Goal: Task Accomplishment & Management: Manage account settings

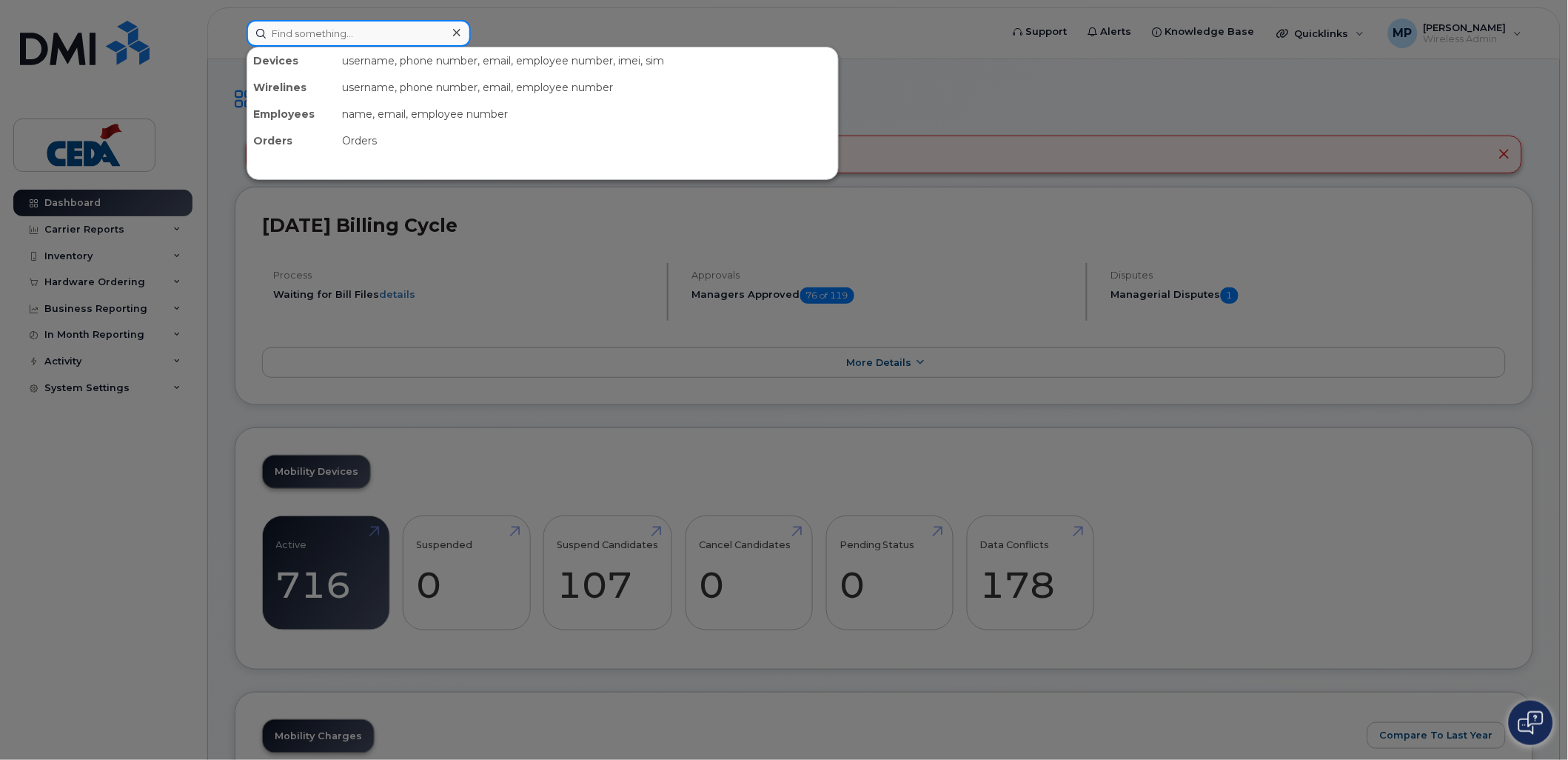
drag, startPoint x: 352, startPoint y: 40, endPoint x: 361, endPoint y: 40, distance: 9.0
click at [352, 40] on input at bounding box center [359, 33] width 224 height 27
paste input "[PHONE_NUMBER]"
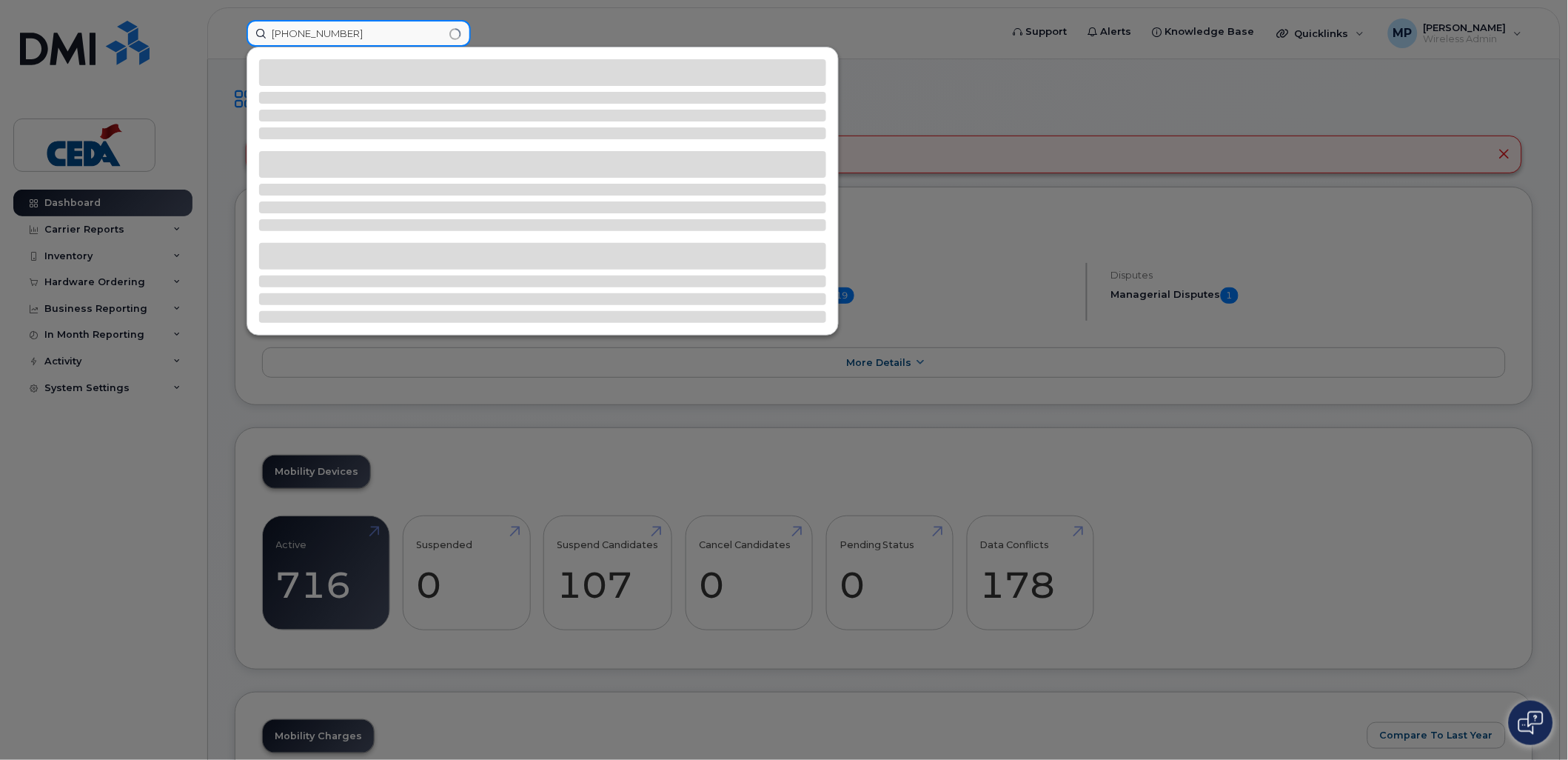
type input "[PHONE_NUMBER]"
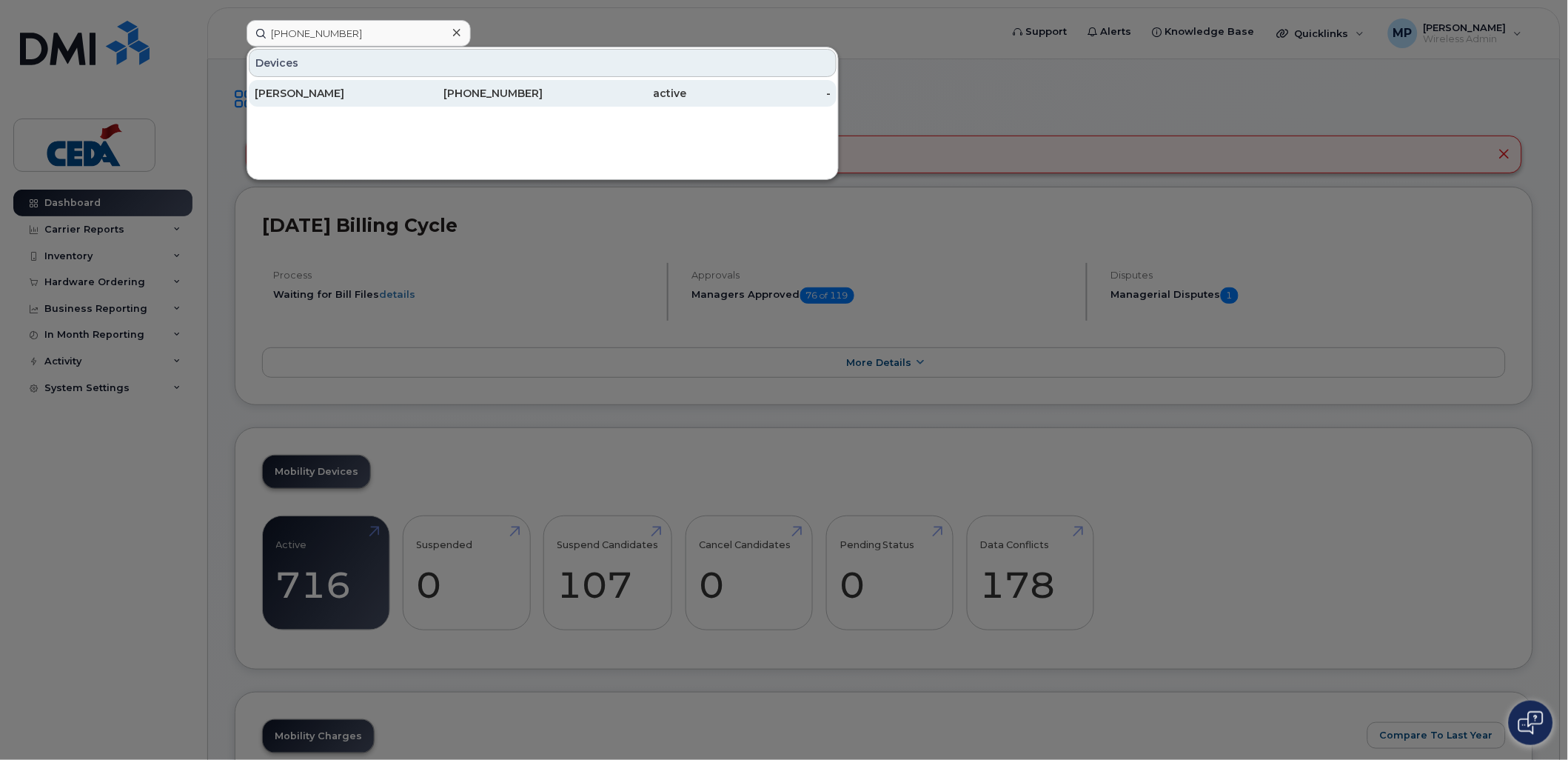
click at [302, 92] on div "[PERSON_NAME]" at bounding box center [327, 93] width 144 height 15
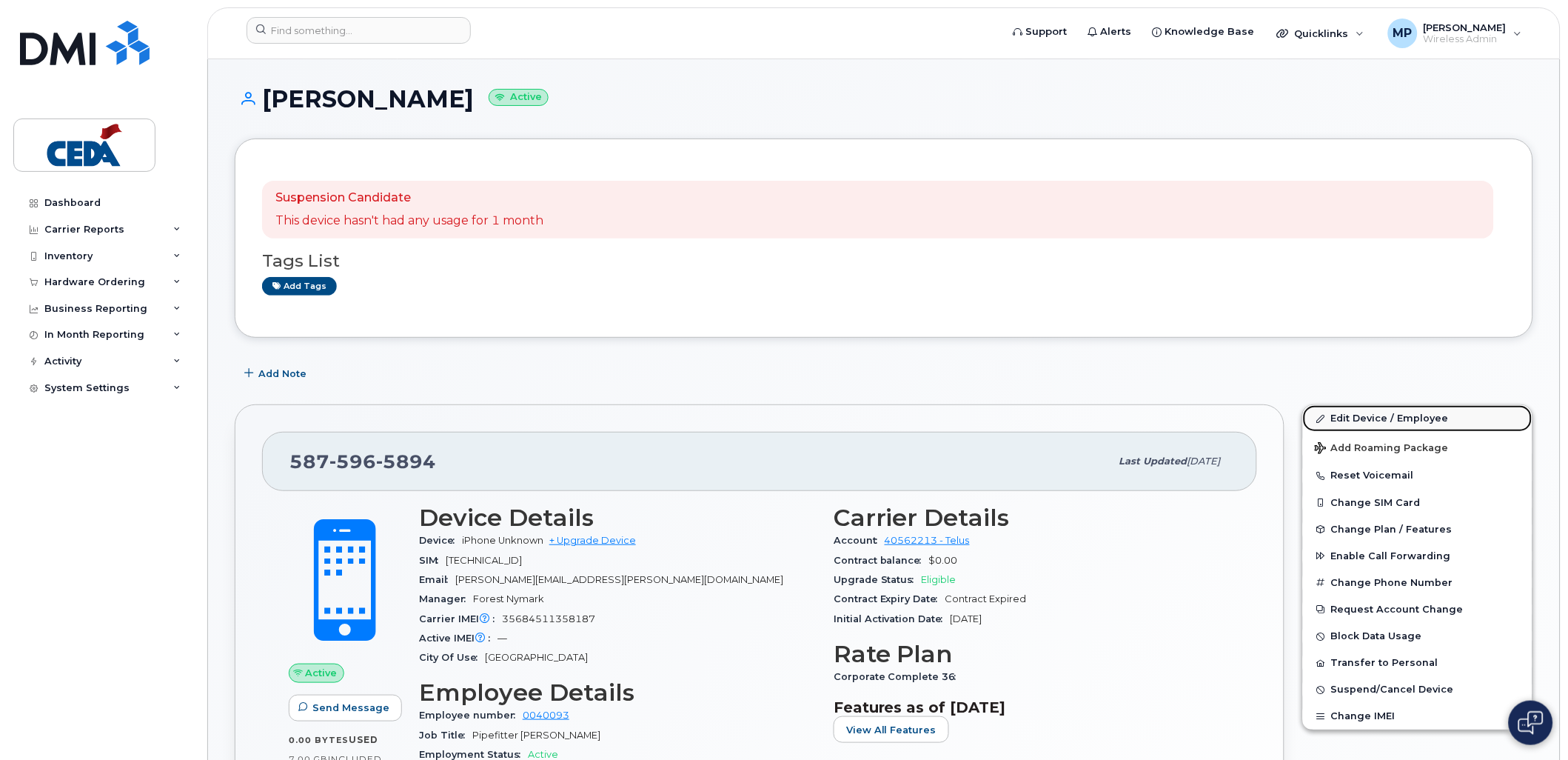
click at [1387, 426] on link "Edit Device / Employee" at bounding box center [1418, 418] width 230 height 27
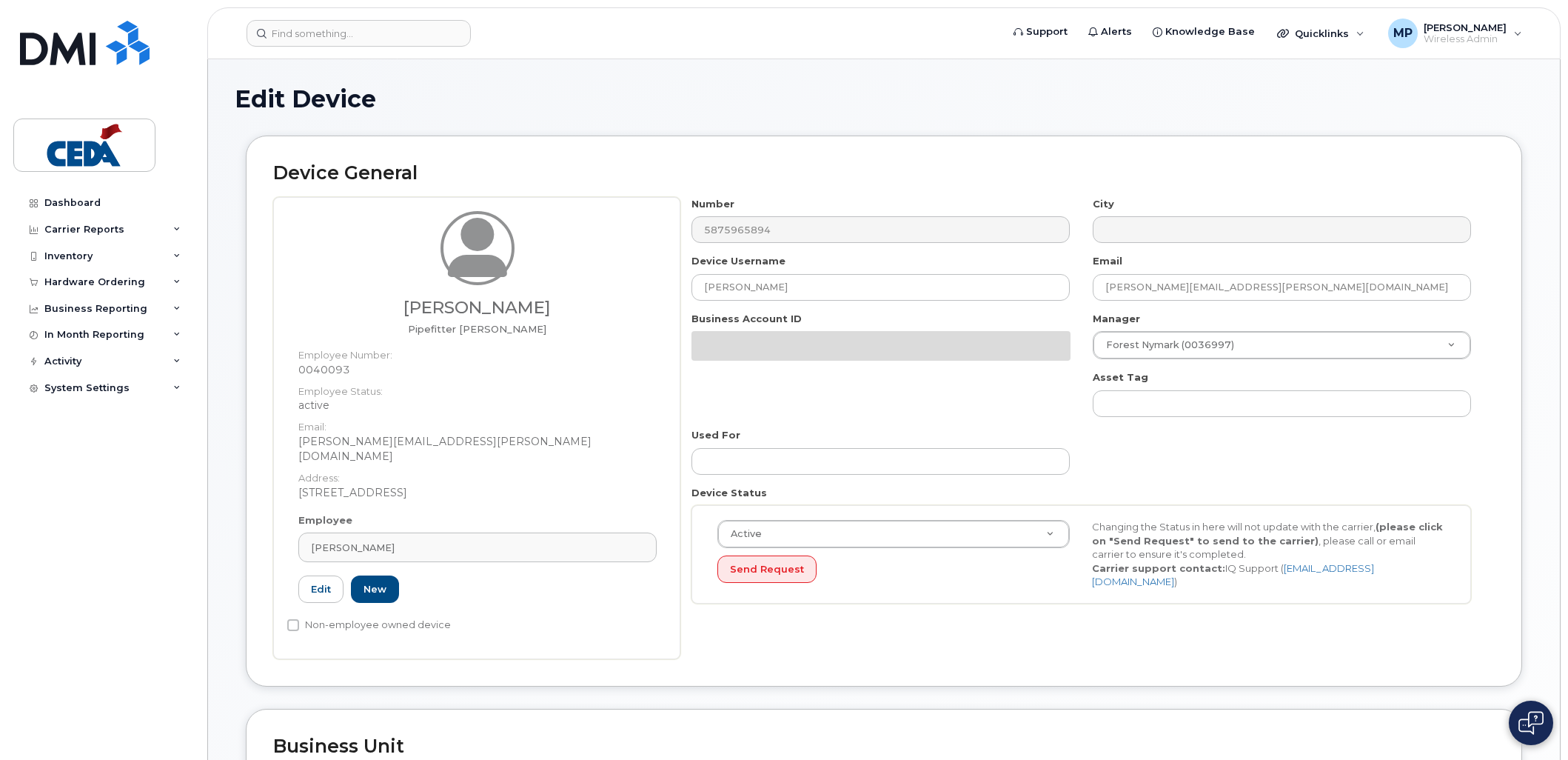
select select "31906"
select select "31917"
select select "31940"
select select "31962"
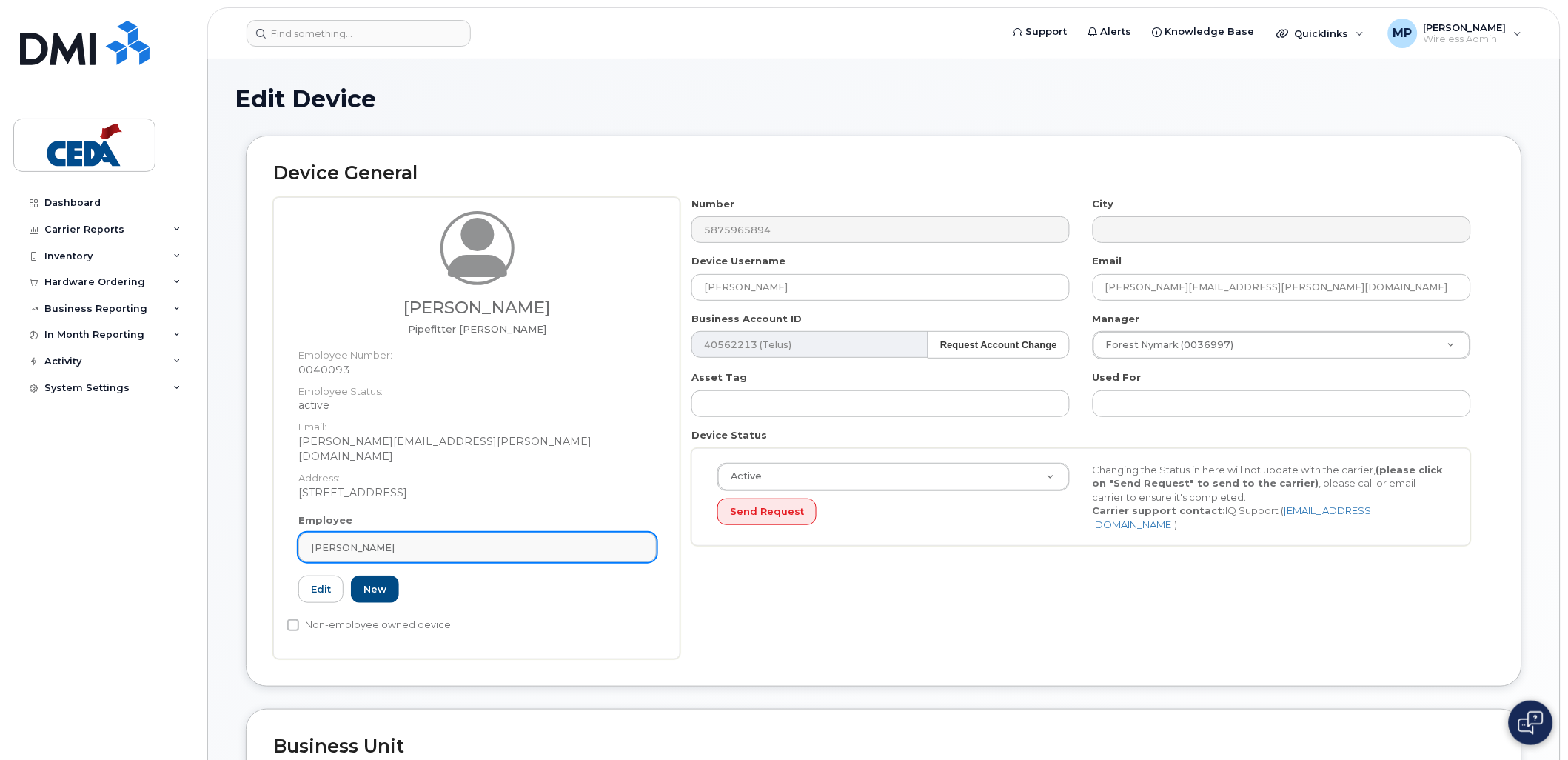
click at [545, 541] on div "[PERSON_NAME]" at bounding box center [477, 547] width 333 height 14
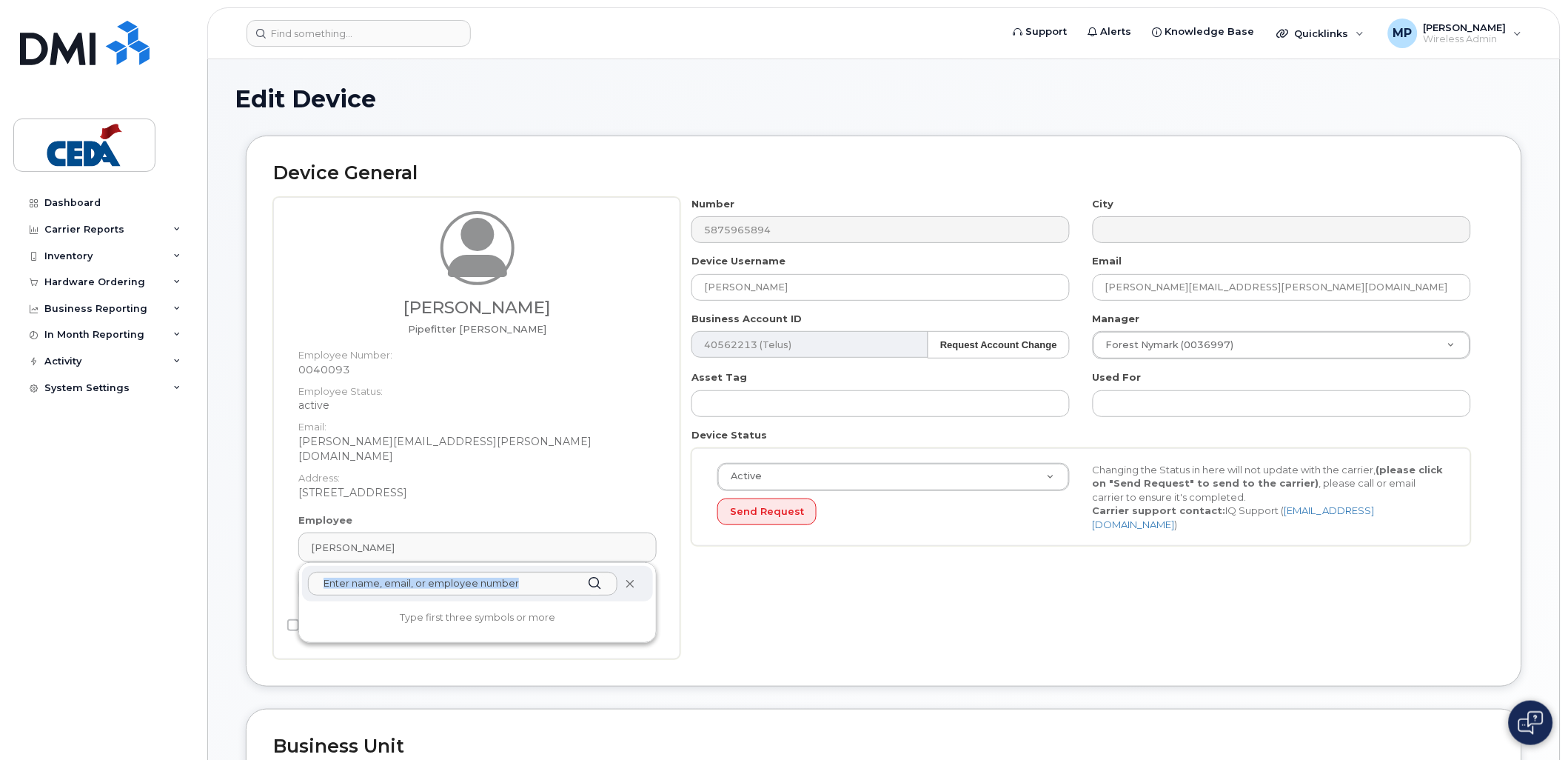
click at [630, 566] on div at bounding box center [477, 583] width 351 height 35
click at [627, 579] on icon at bounding box center [630, 584] width 10 height 10
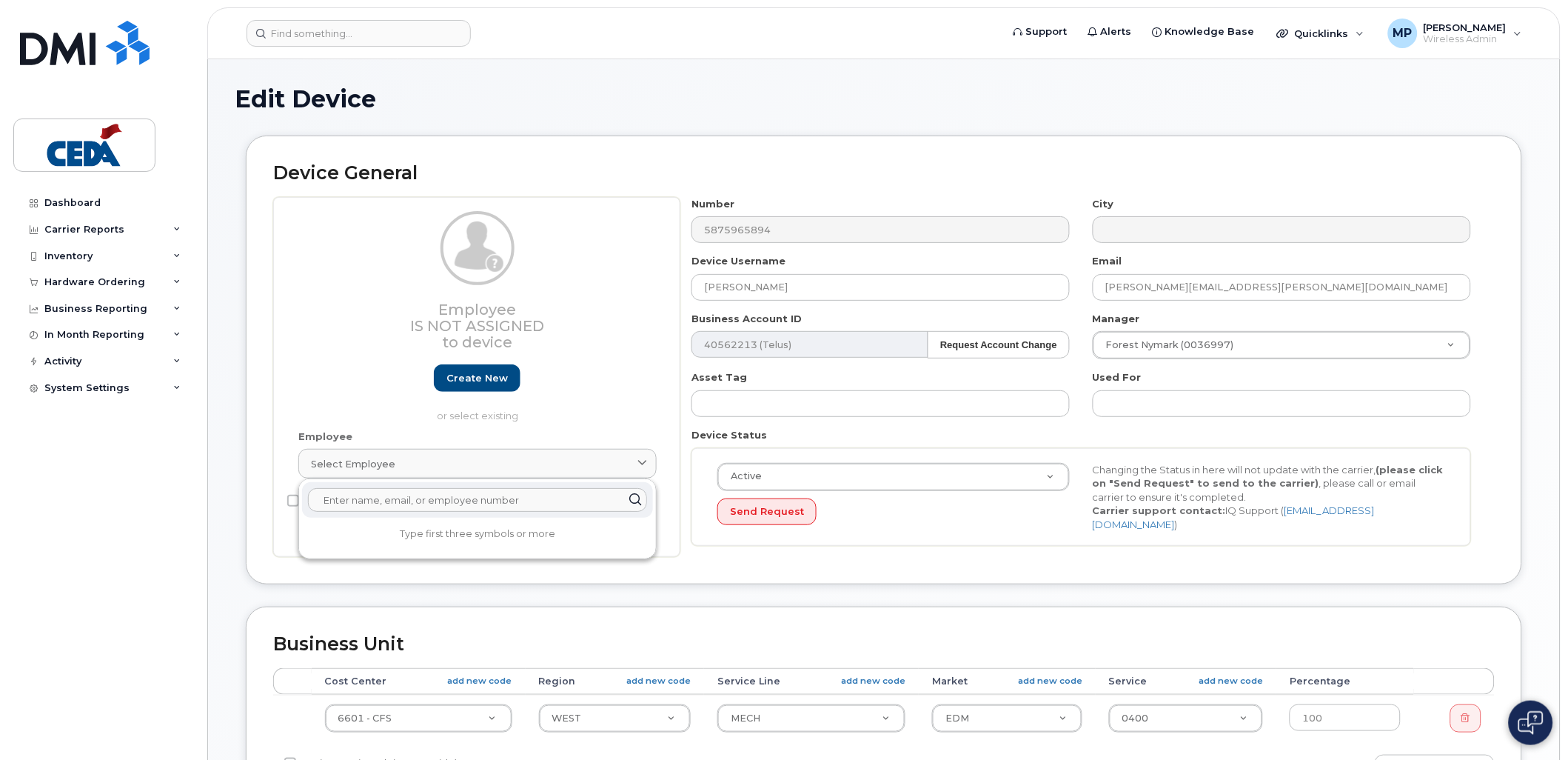
click at [485, 509] on input "text" at bounding box center [477, 499] width 339 height 23
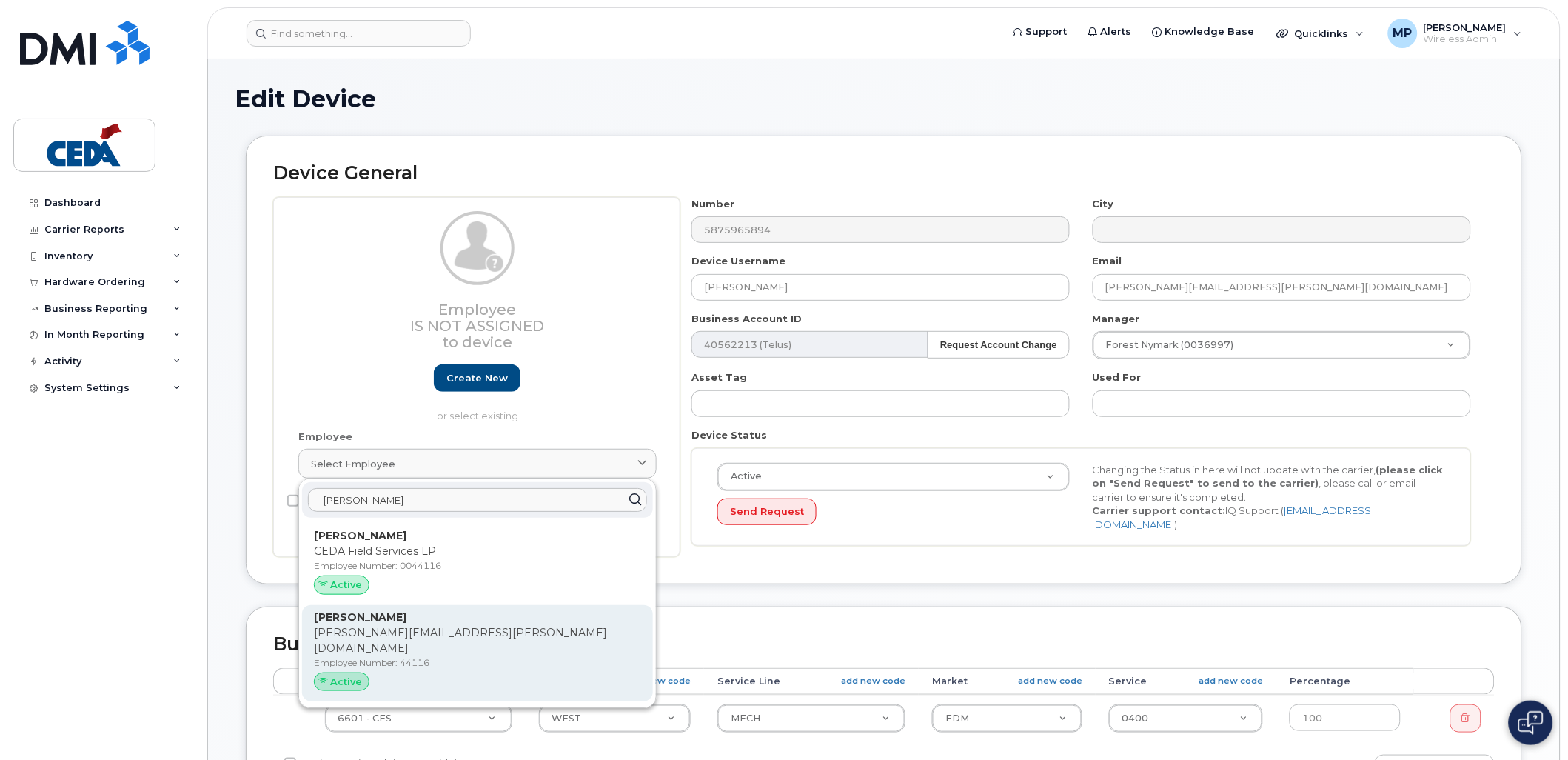
type input "Jayne Saar"
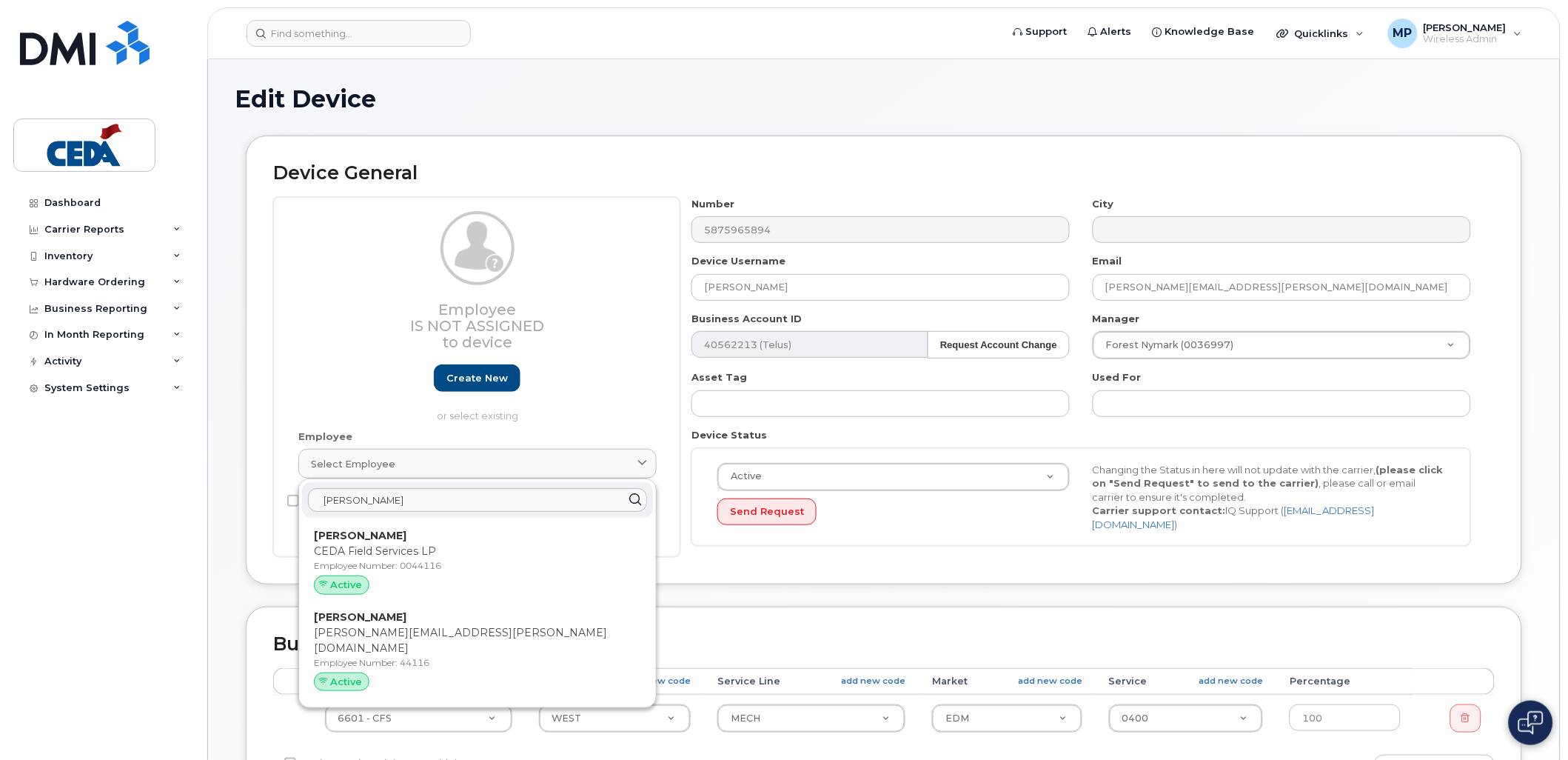
drag, startPoint x: 465, startPoint y: 636, endPoint x: 875, endPoint y: 47, distance: 717.6
click at [465, 637] on p "Jayne.Saar@cedagroup.com" at bounding box center [477, 641] width 327 height 31
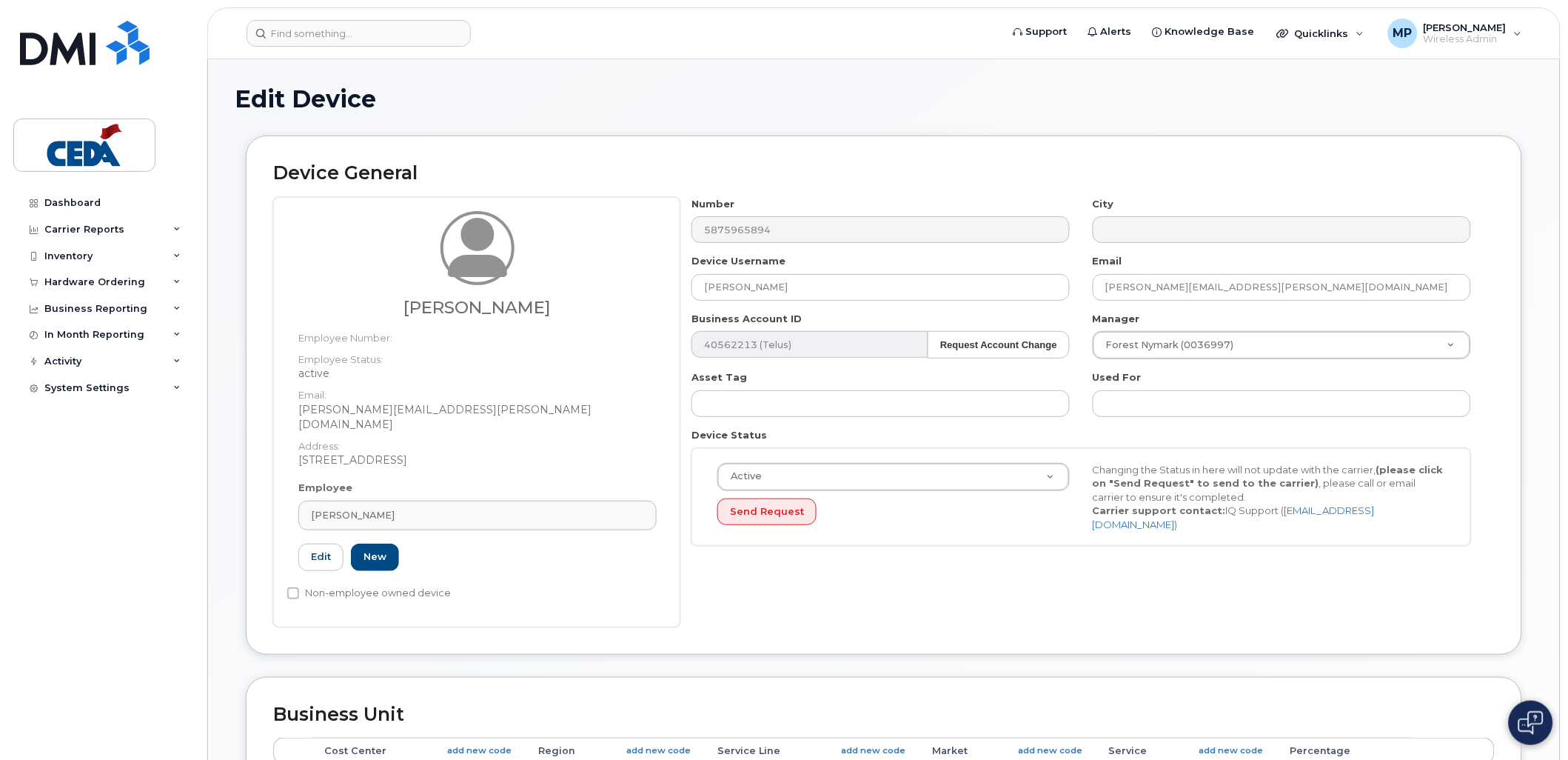
type input "44116"
type input "Jayne Saar"
type input "jayne.saar@cedagroup.com"
select select "31909"
select select "31949"
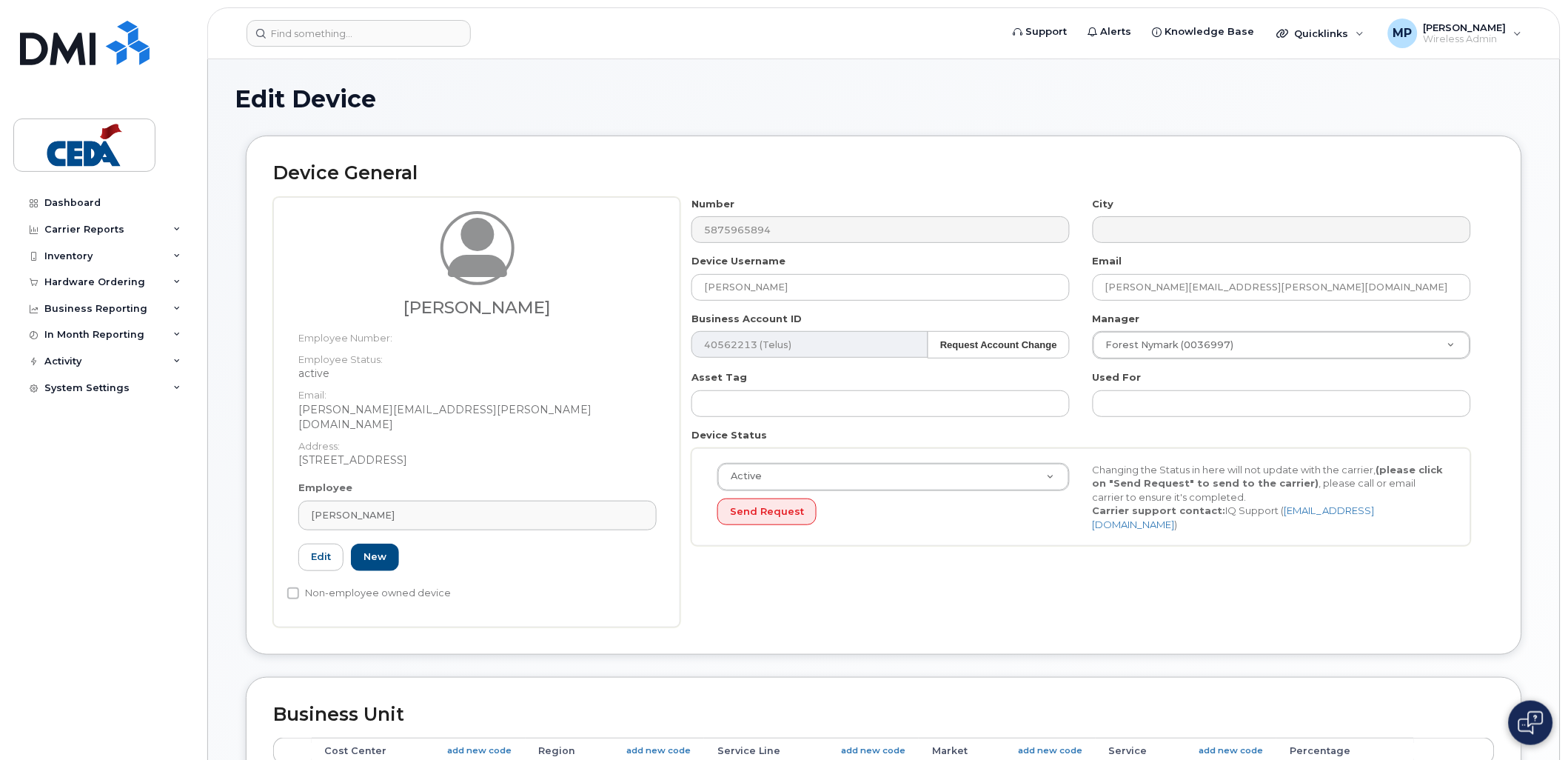
select select "32071"
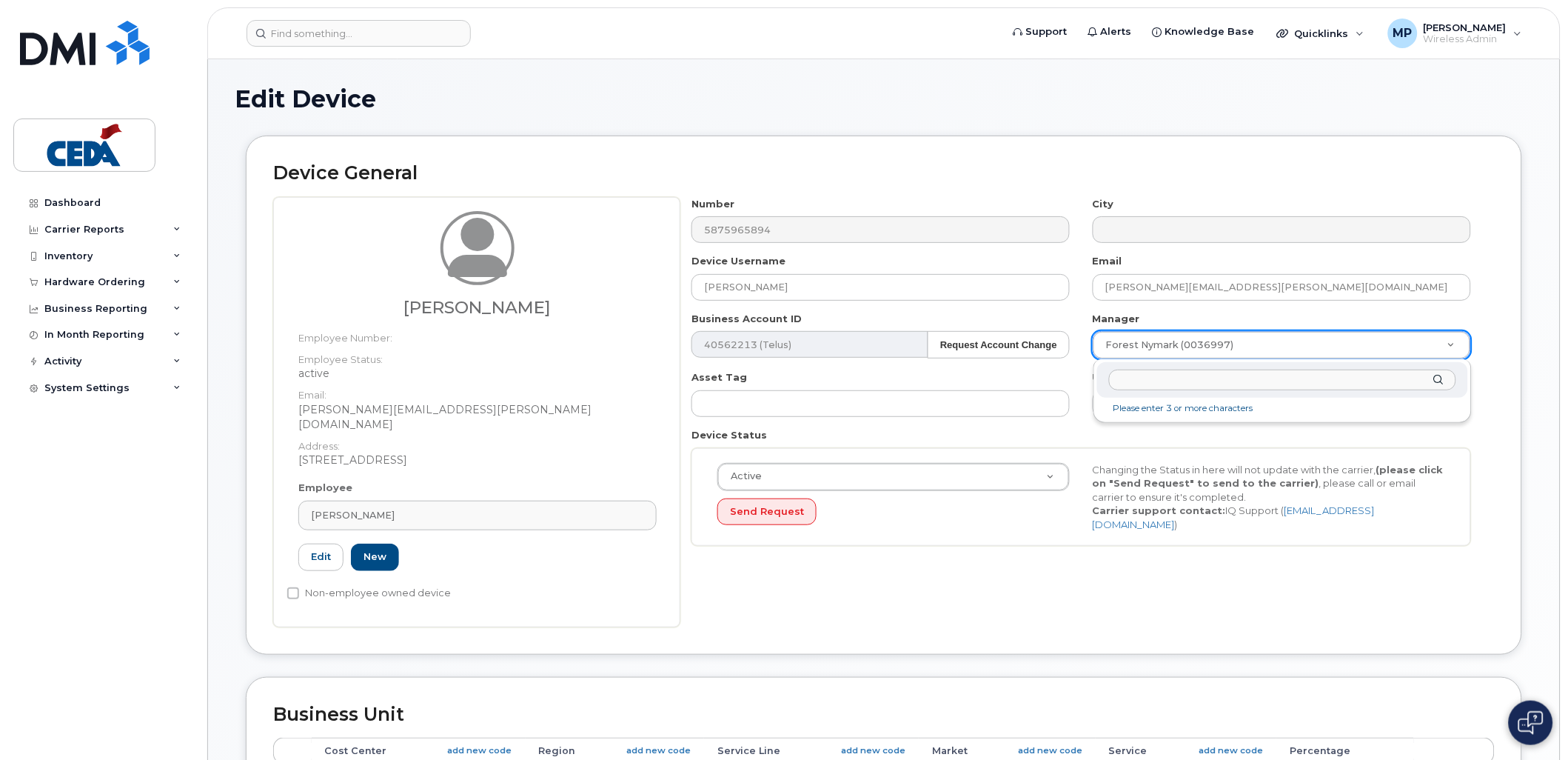
click at [1284, 383] on input "text" at bounding box center [1282, 380] width 347 height 22
type input "N"
type input "Jennifer M"
type input "2379103"
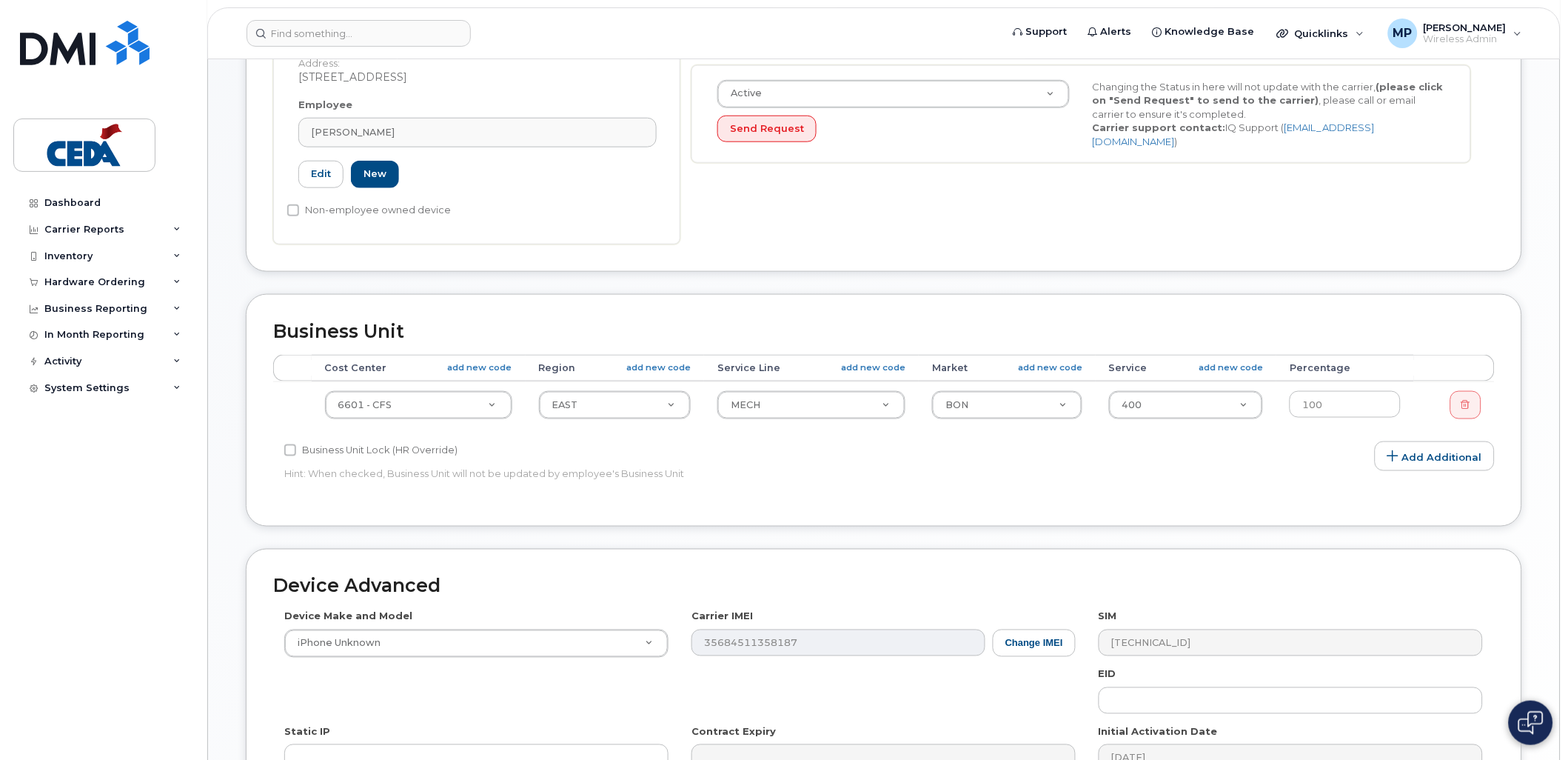
scroll to position [411, 0]
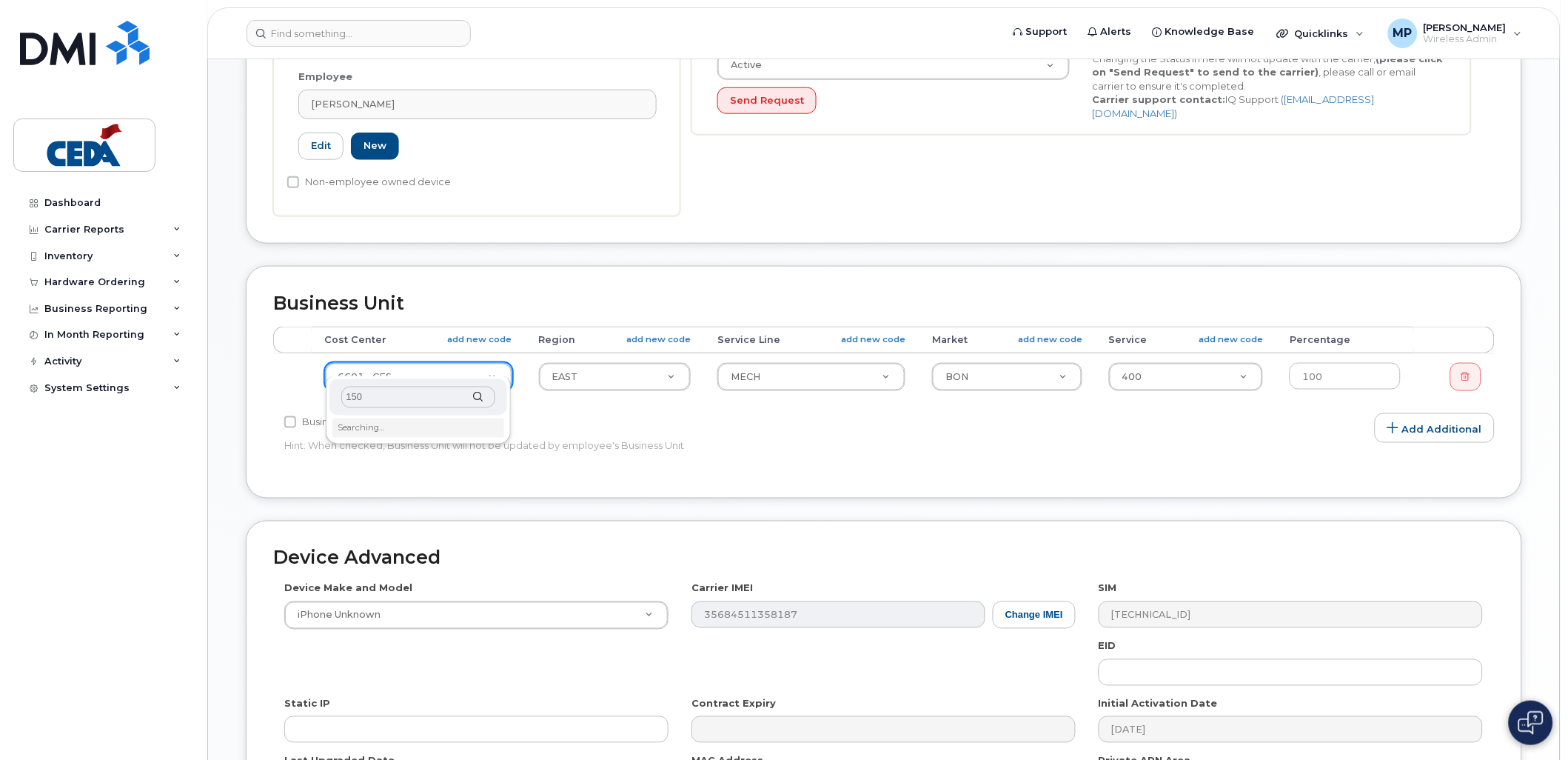
type input "1501"
type input "31858"
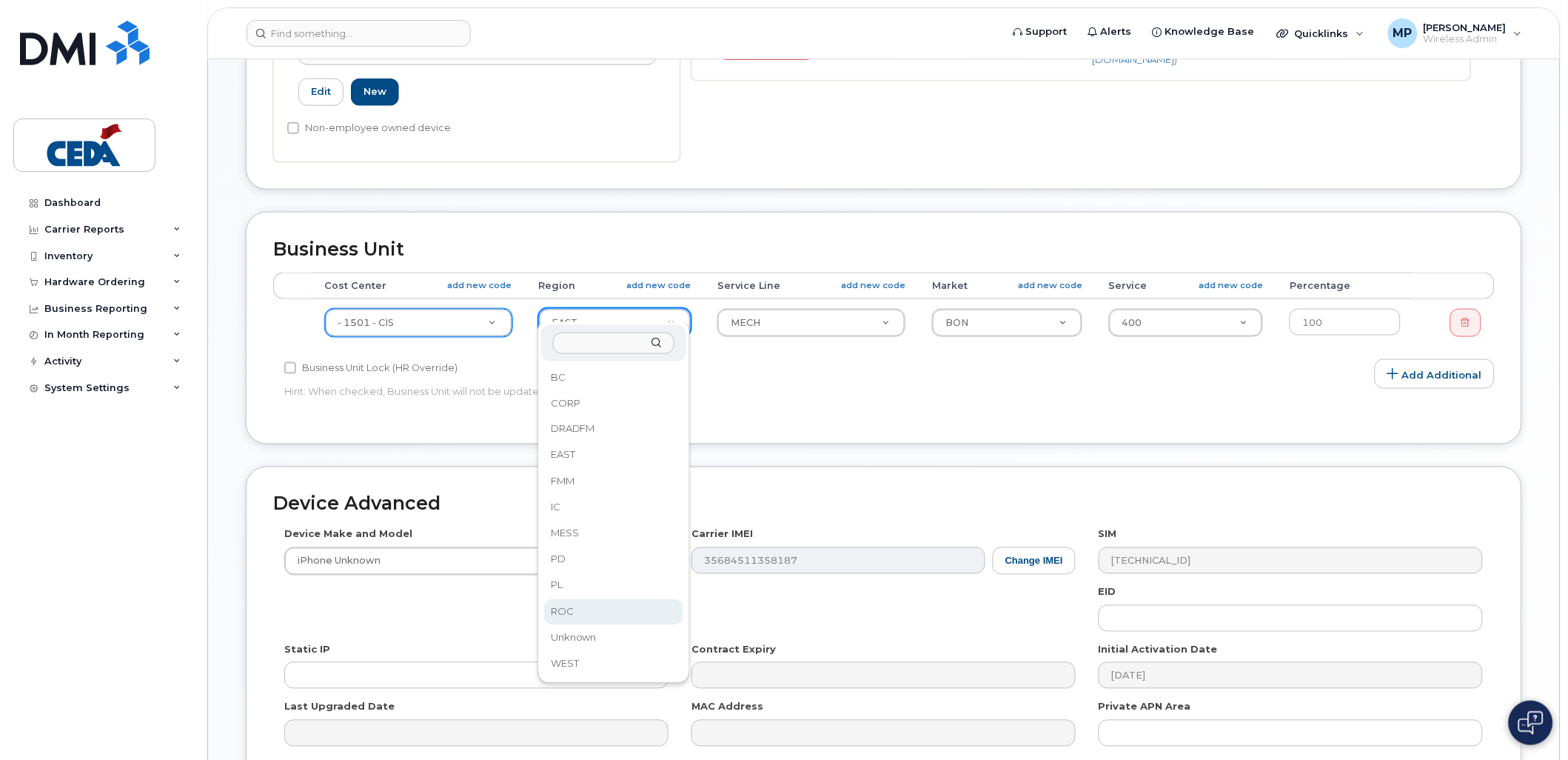
scroll to position [493, 0]
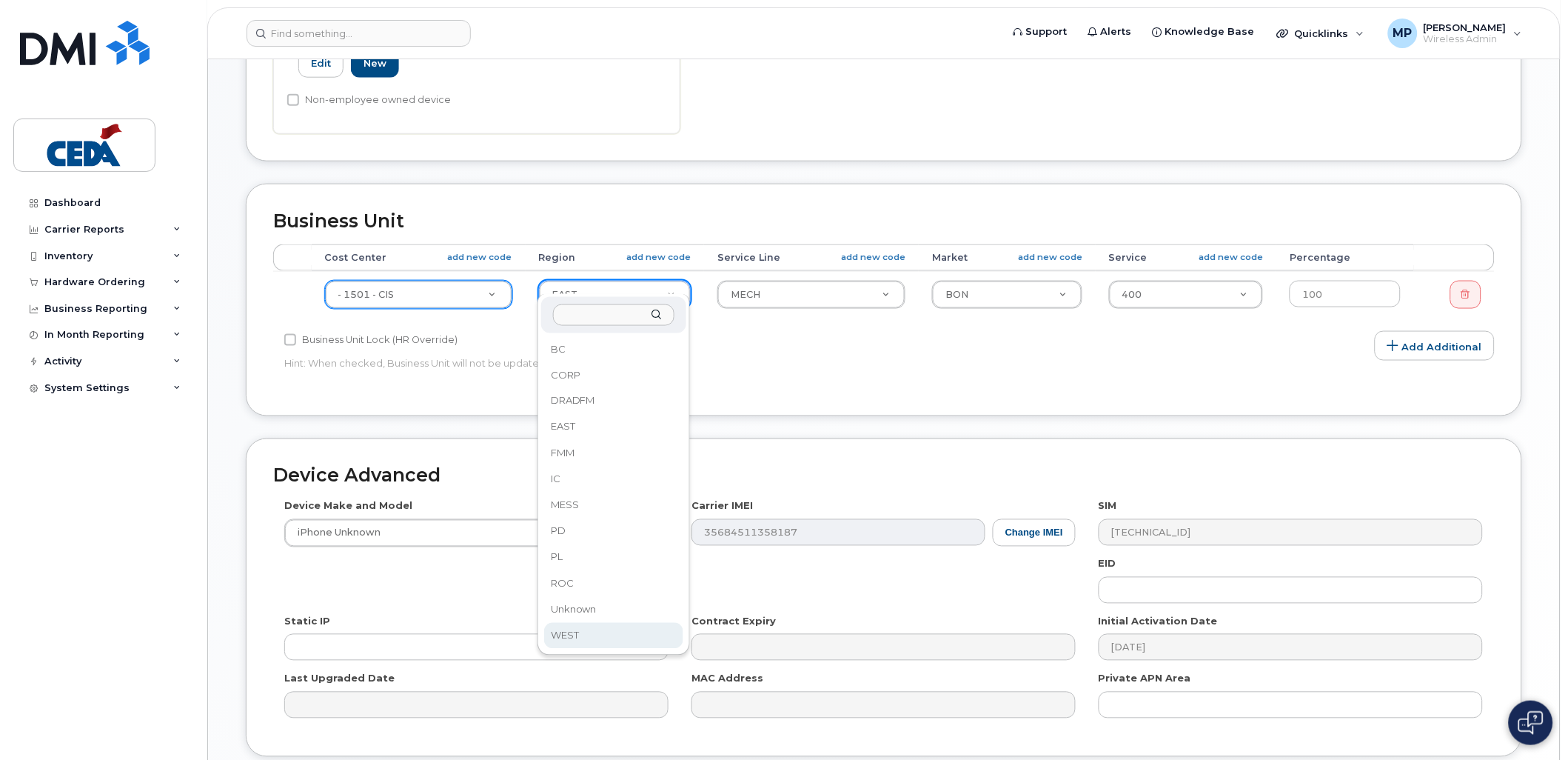
select select "31906"
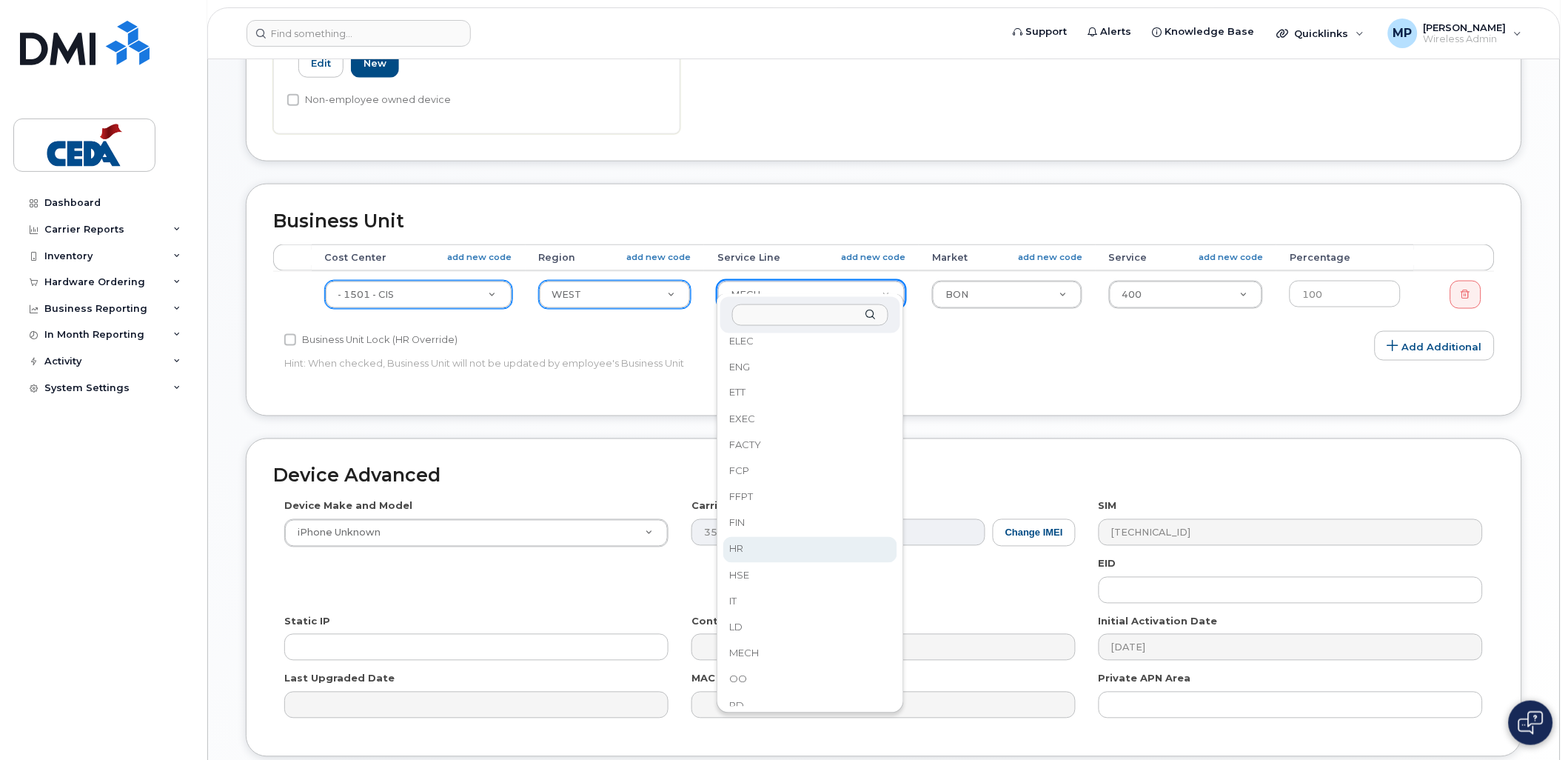
scroll to position [247, 0]
select select "31913"
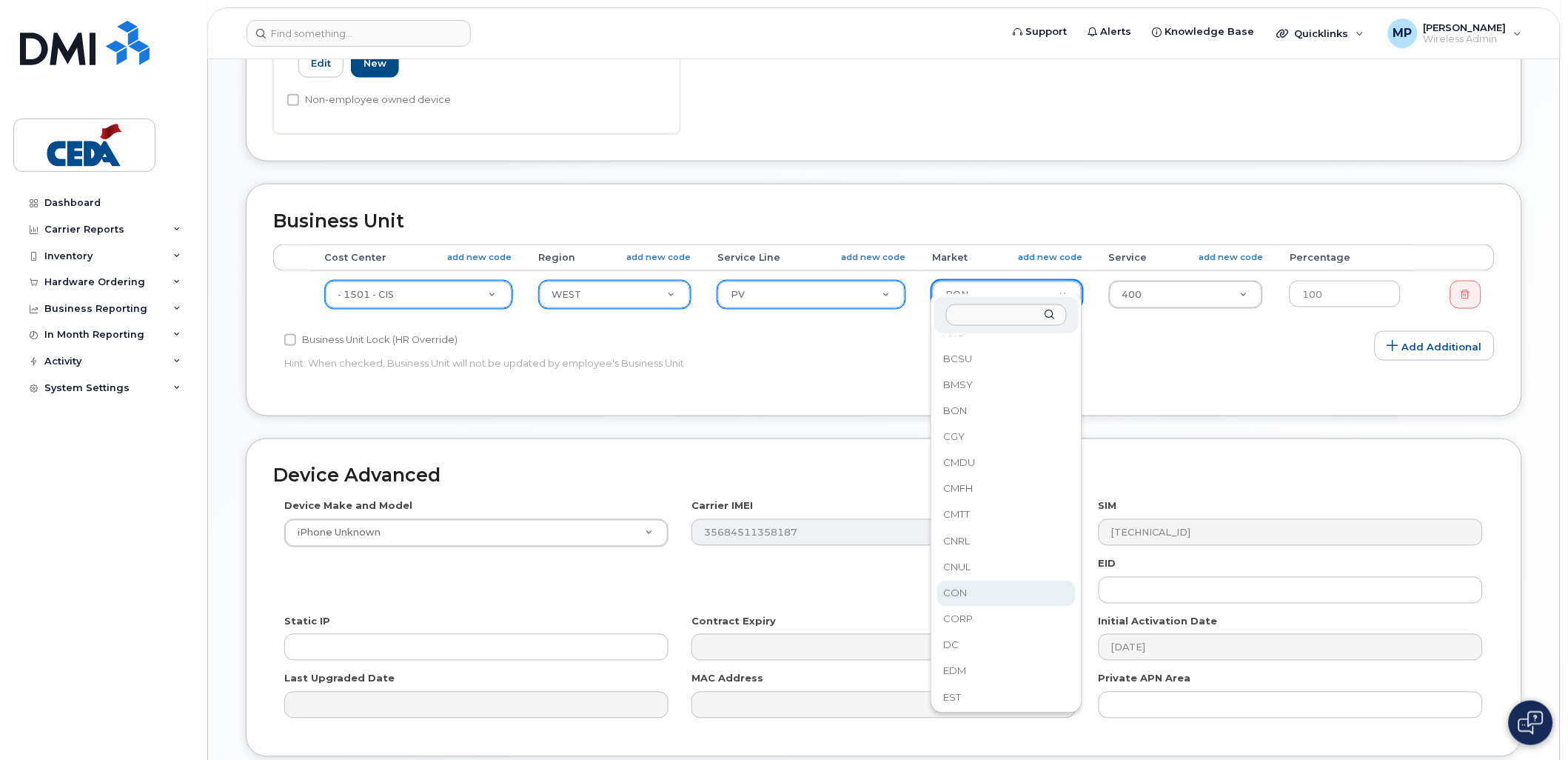
scroll to position [82, 0]
select select "31940"
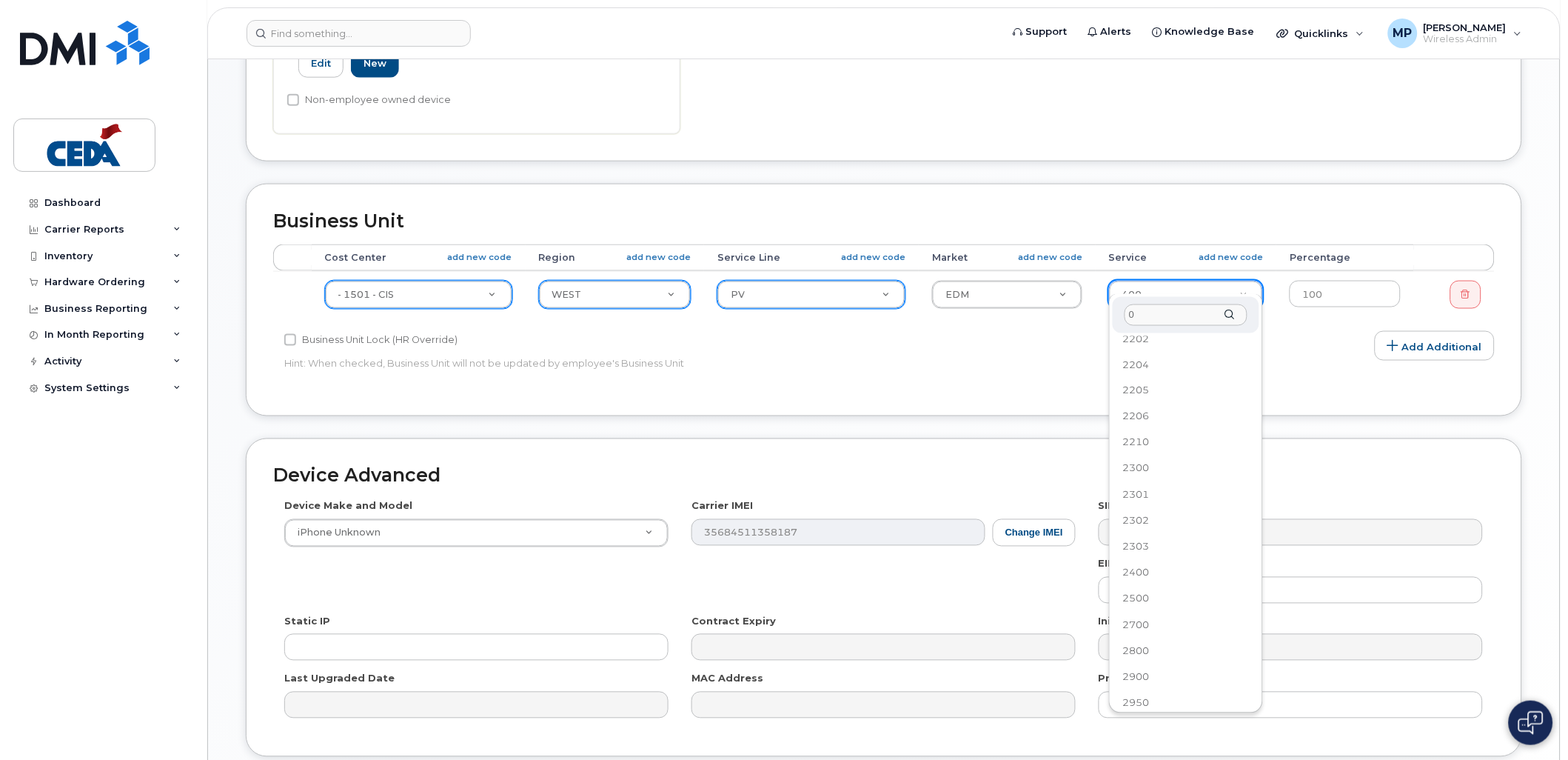
scroll to position [0, 0]
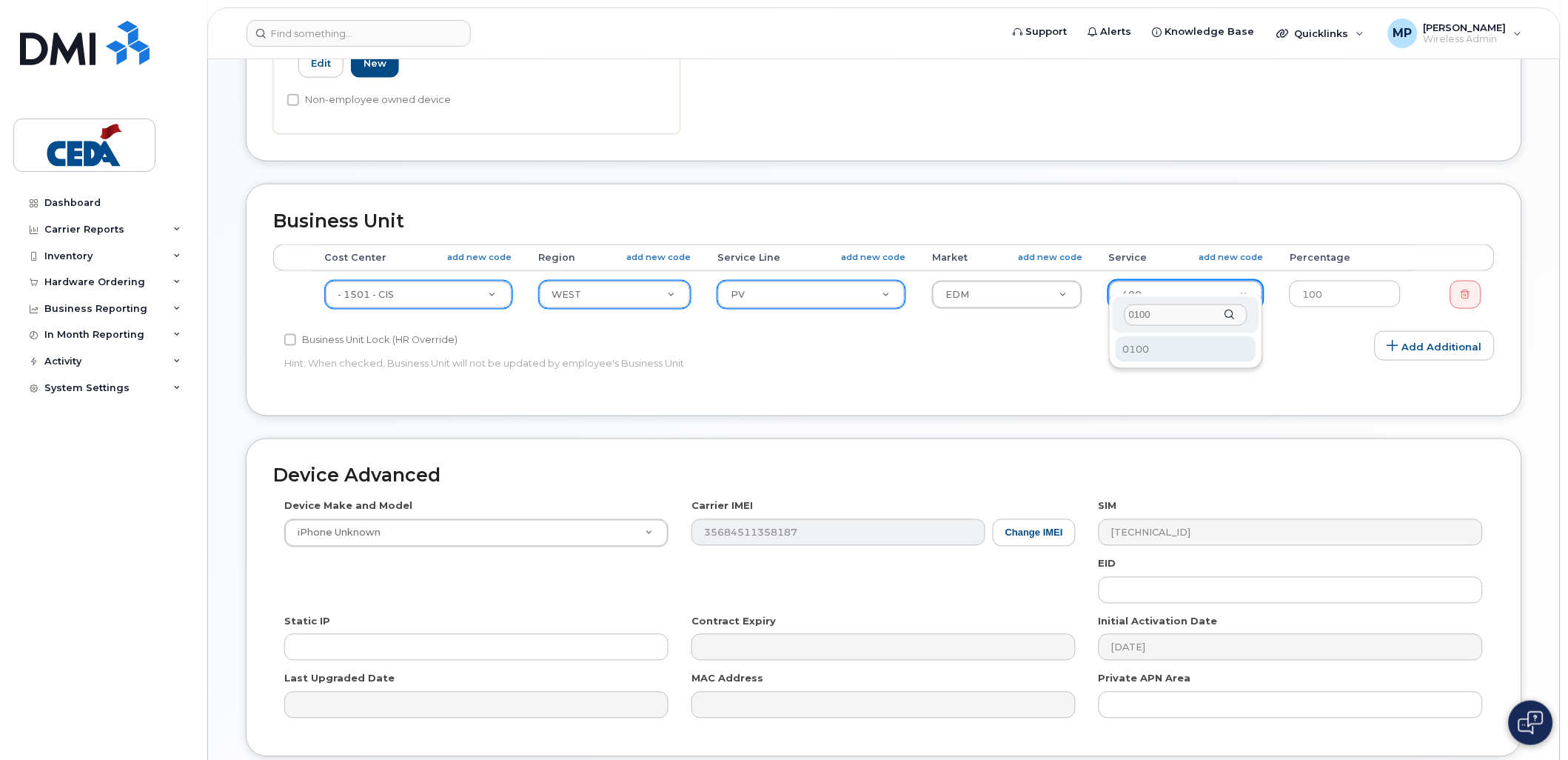
type input "0100"
select select "31957"
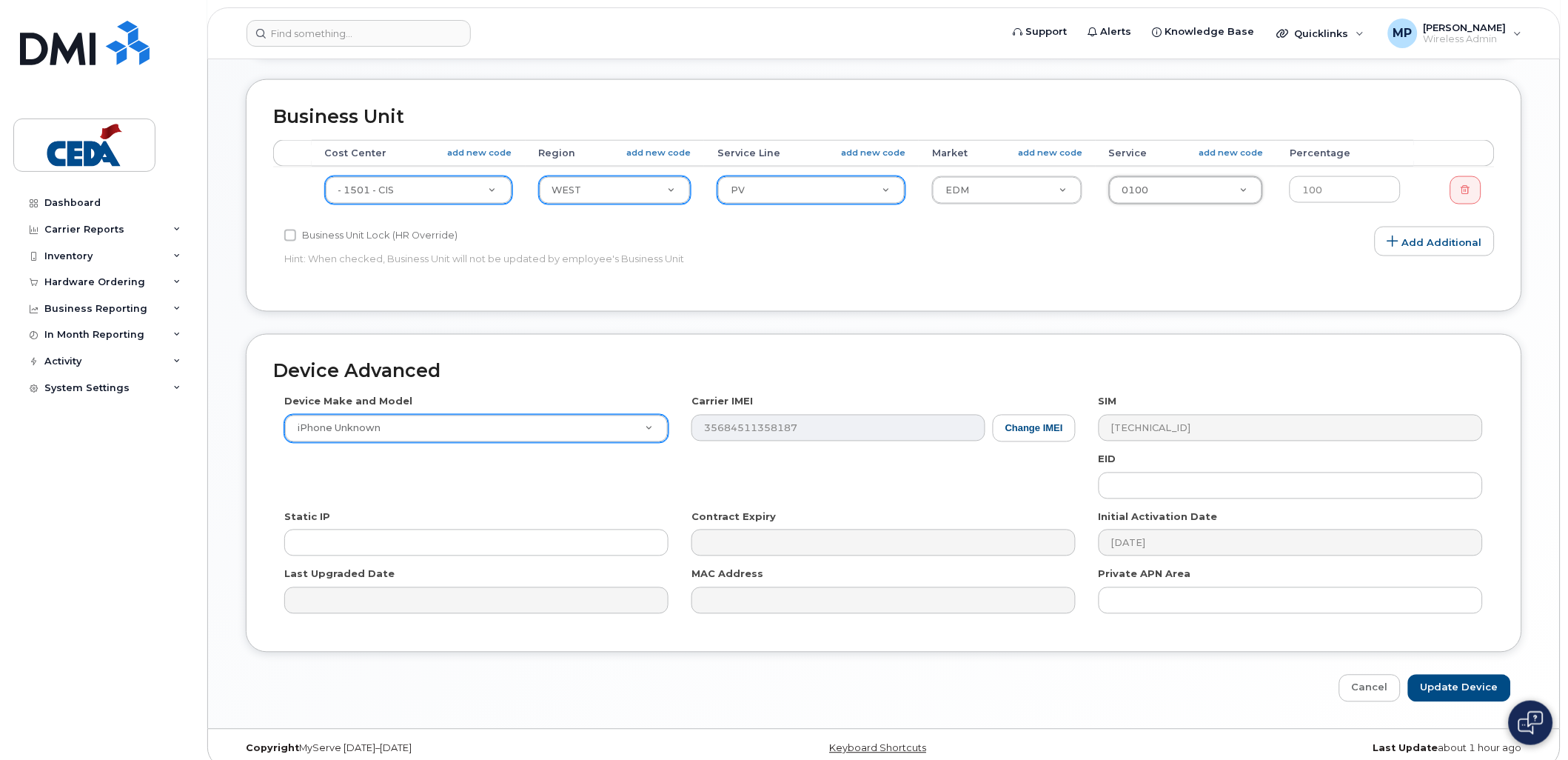
scroll to position [599, 0]
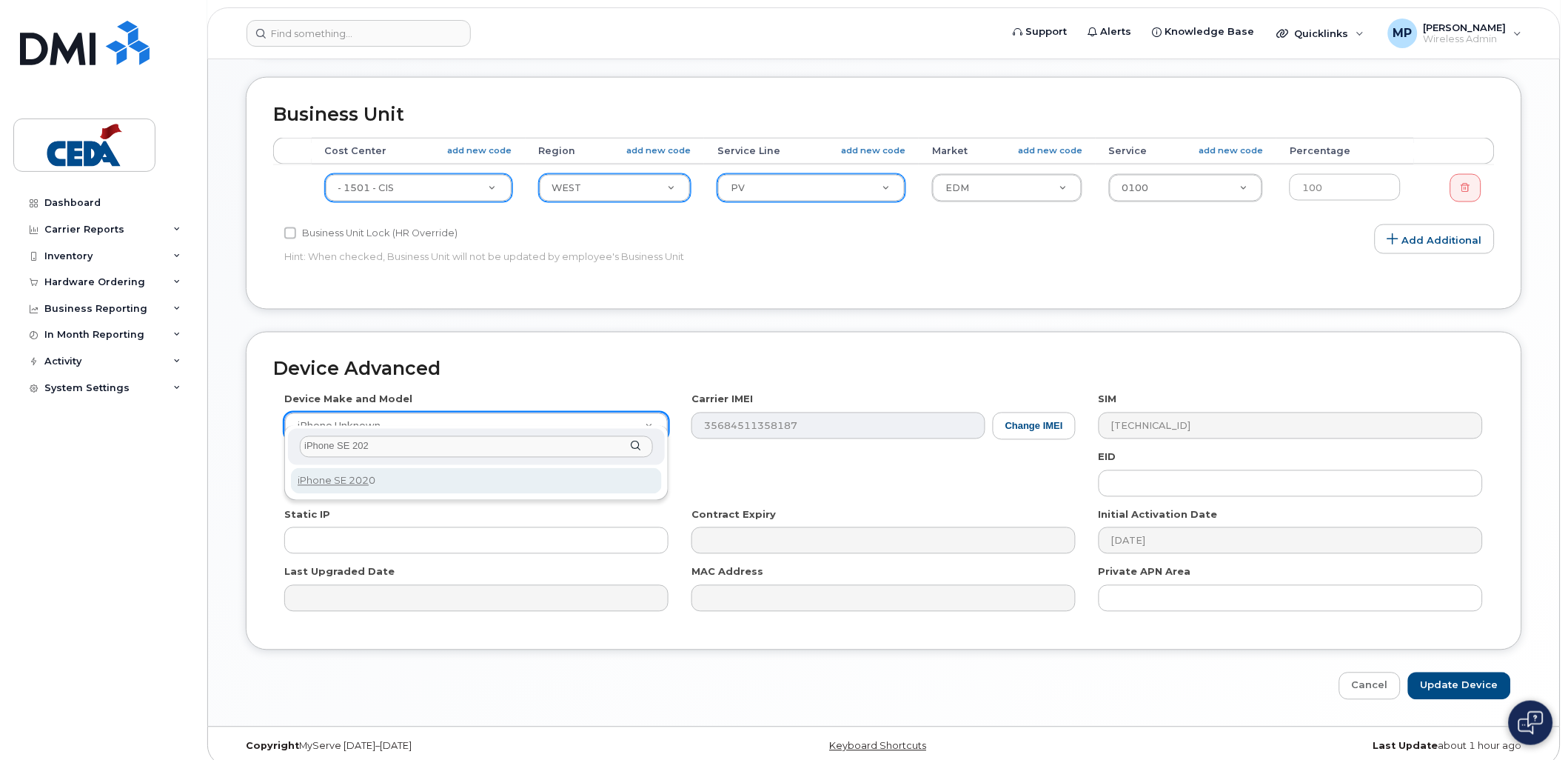
type input "iPhone SE 202"
select select "2621"
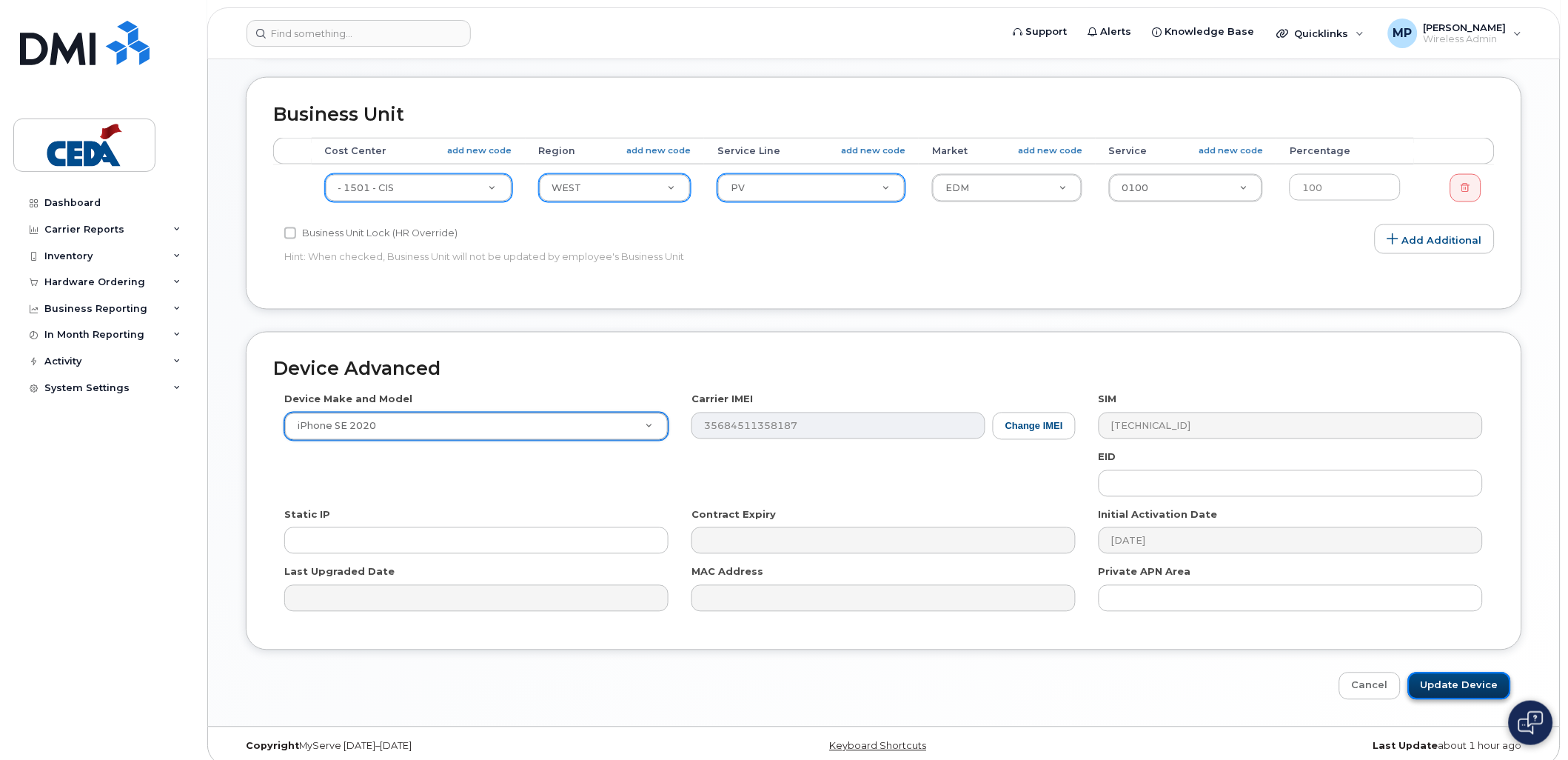
click at [1465, 672] on input "Update Device" at bounding box center [1460, 686] width 103 height 27
type input "Saving..."
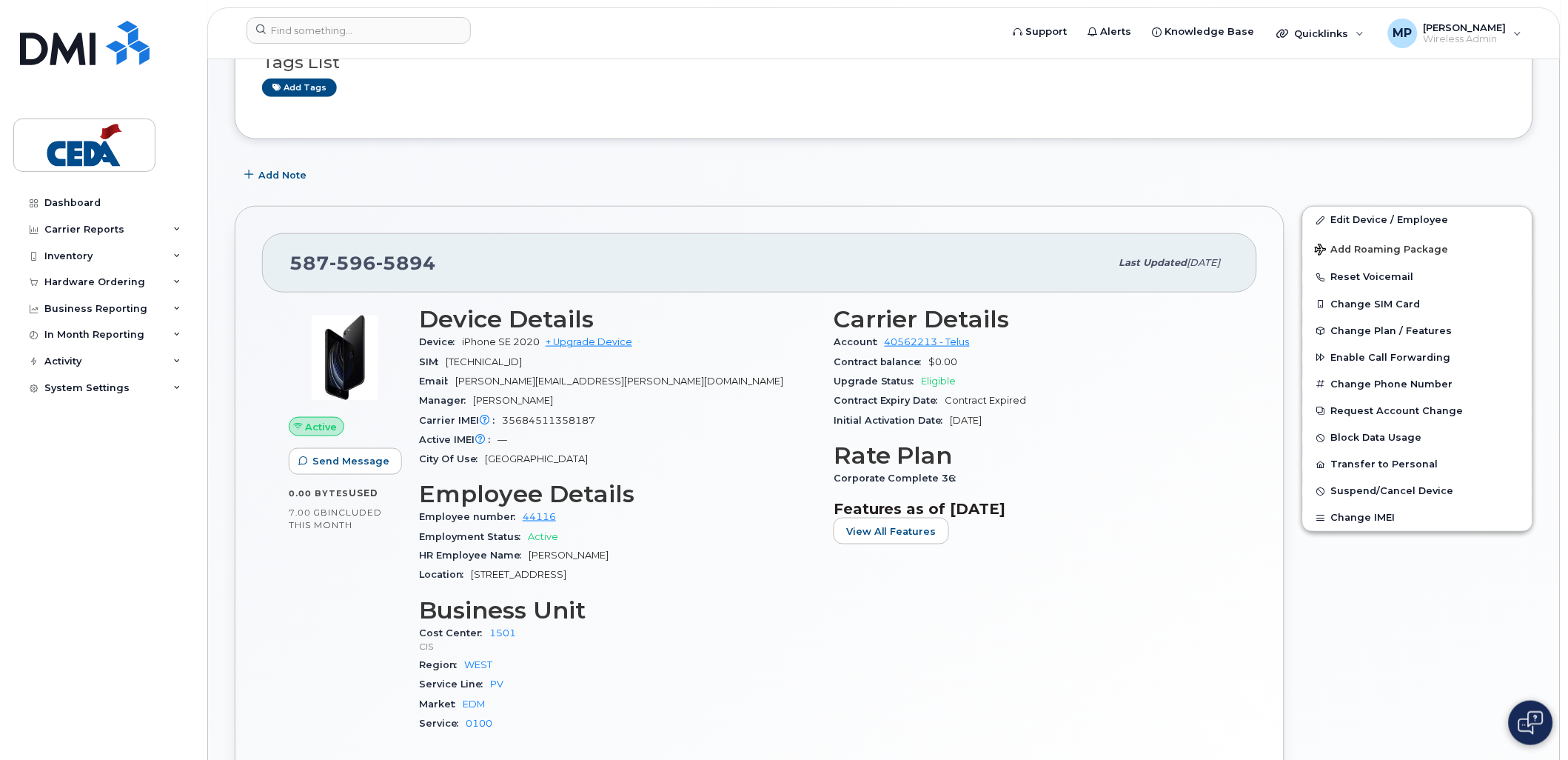
scroll to position [329, 0]
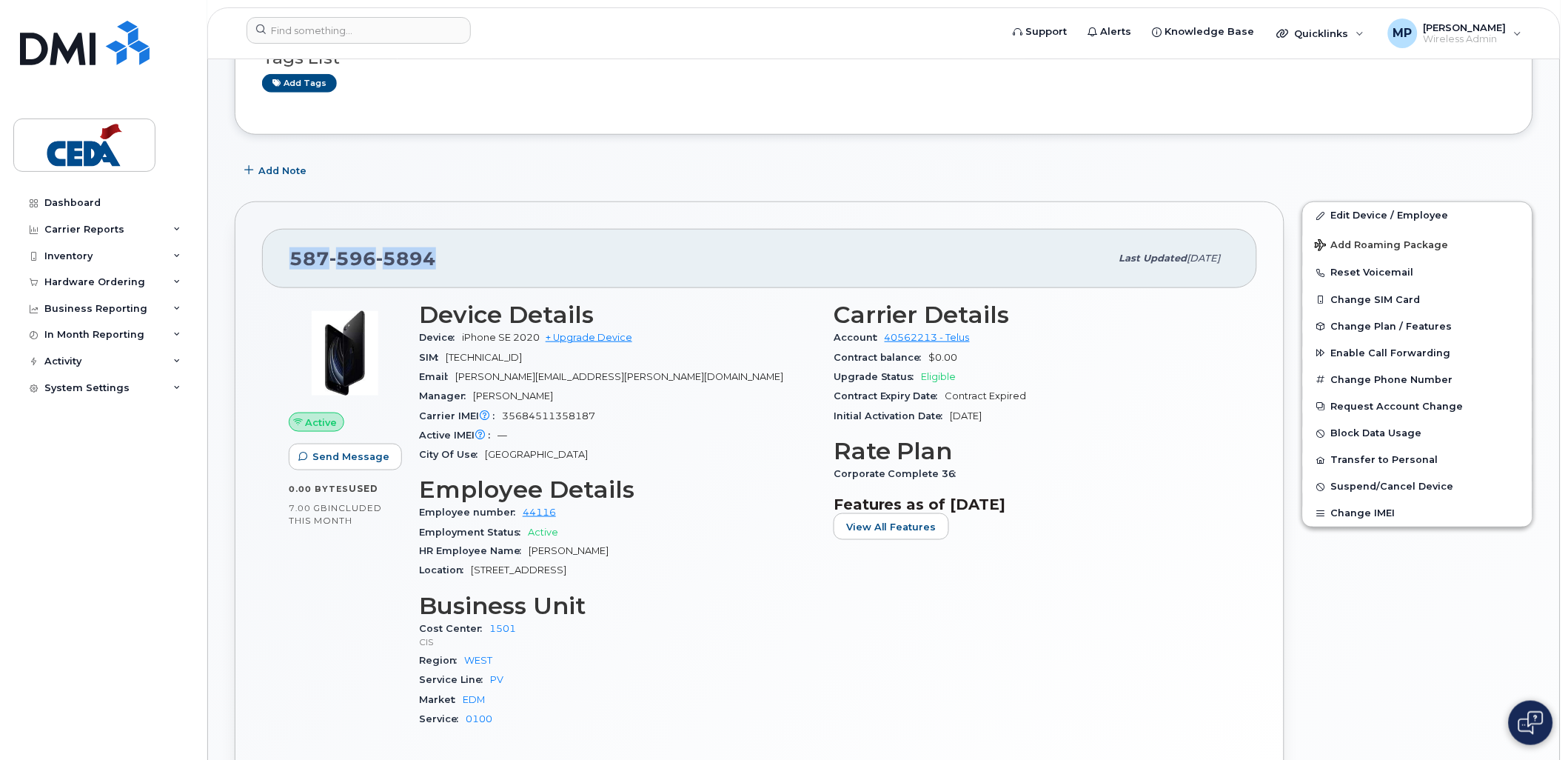
drag, startPoint x: 438, startPoint y: 250, endPoint x: 290, endPoint y: 259, distance: 148.3
click at [290, 259] on div "587 596 5894" at bounding box center [700, 258] width 821 height 31
copy span "587 596 5894"
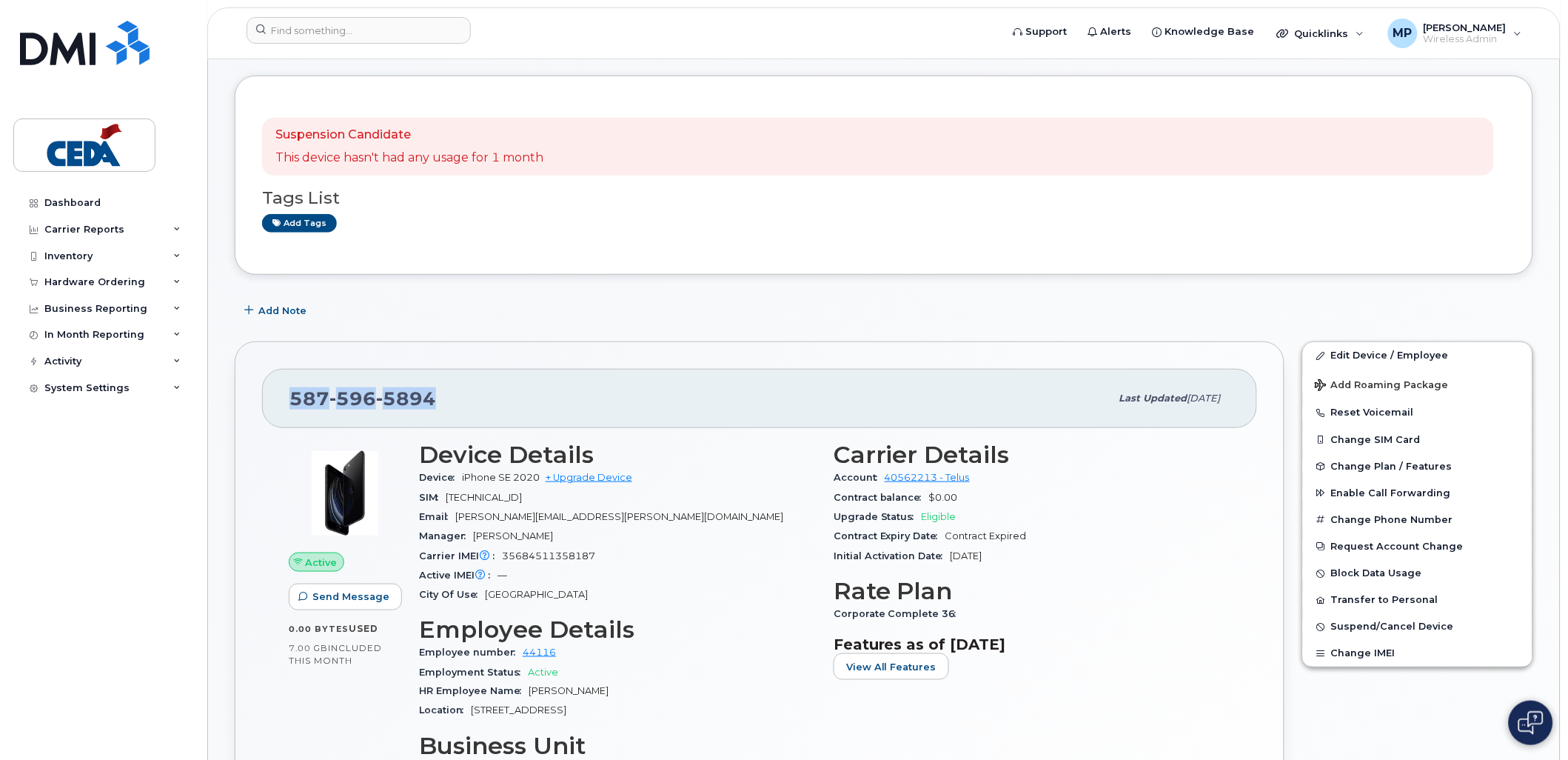
scroll to position [0, 0]
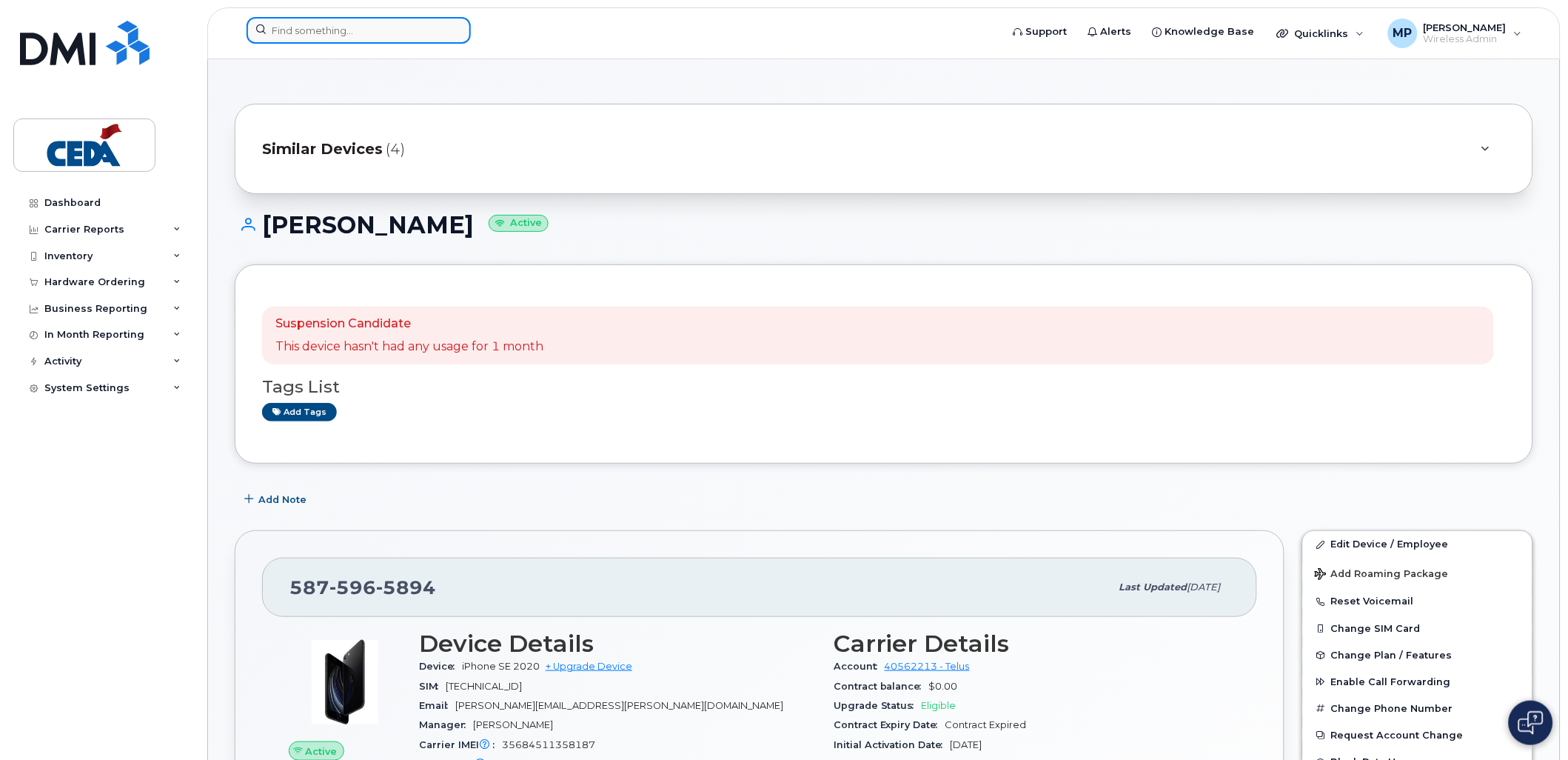
drag, startPoint x: 349, startPoint y: 34, endPoint x: 359, endPoint y: 35, distance: 10.0
click at [350, 34] on input at bounding box center [359, 30] width 224 height 27
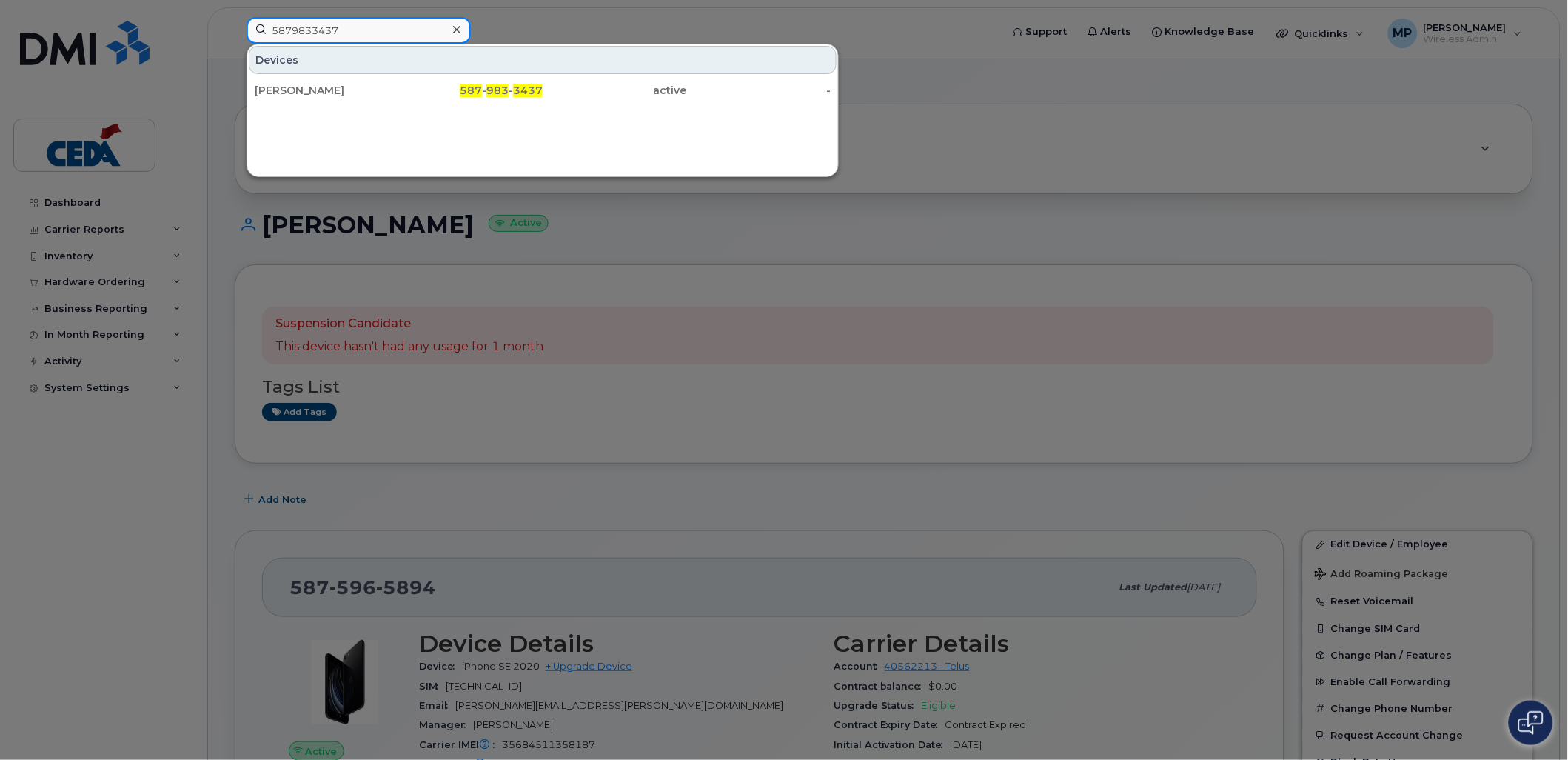
type input "5879833437"
click at [1078, 123] on div at bounding box center [784, 380] width 1568 height 760
